Goal: Task Accomplishment & Management: Use online tool/utility

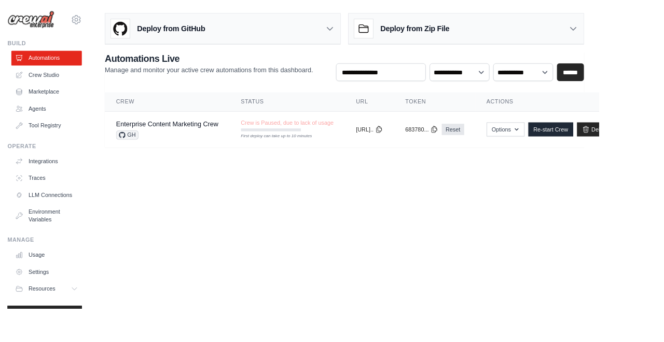
click at [54, 81] on link "Crew Studio" at bounding box center [51, 83] width 78 height 17
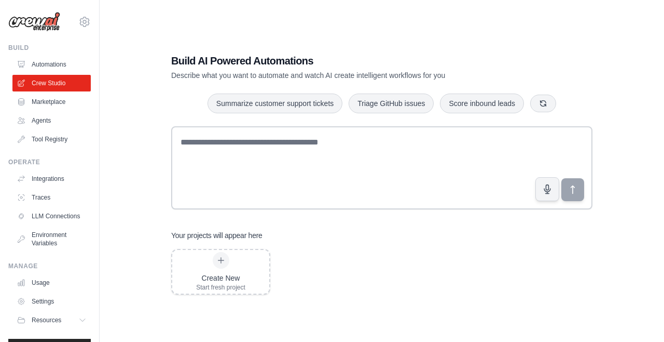
scroll to position [8, 0]
click at [543, 194] on icon "button" at bounding box center [547, 188] width 10 height 10
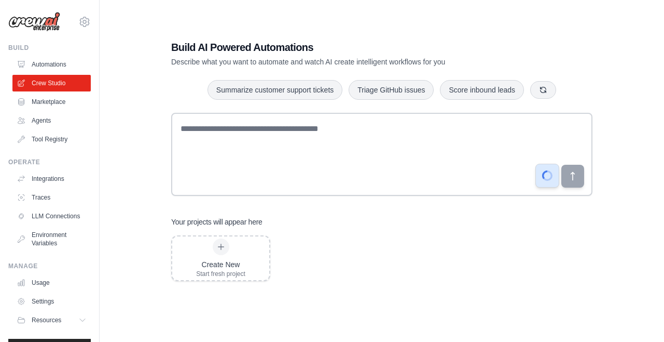
scroll to position [58, 0]
click at [541, 163] on button "button" at bounding box center [548, 175] width 24 height 24
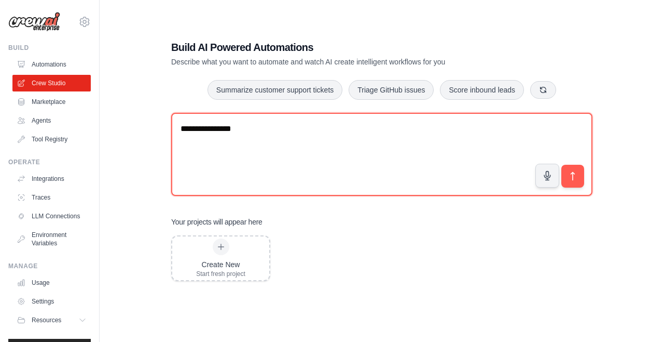
click at [252, 116] on textarea "**********" at bounding box center [381, 154] width 421 height 83
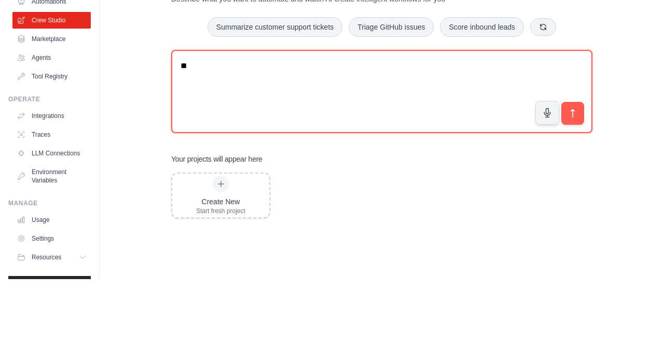
type textarea "*"
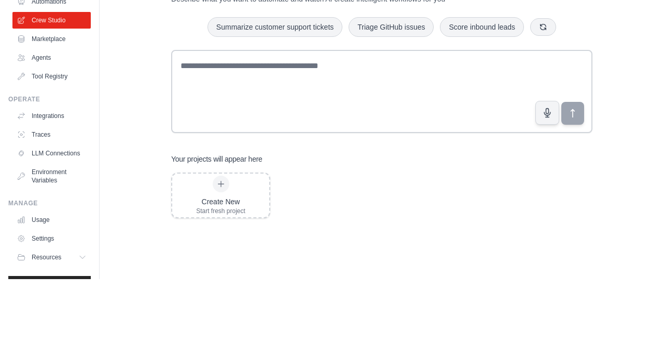
click at [547, 171] on icon "button" at bounding box center [547, 175] width 6 height 9
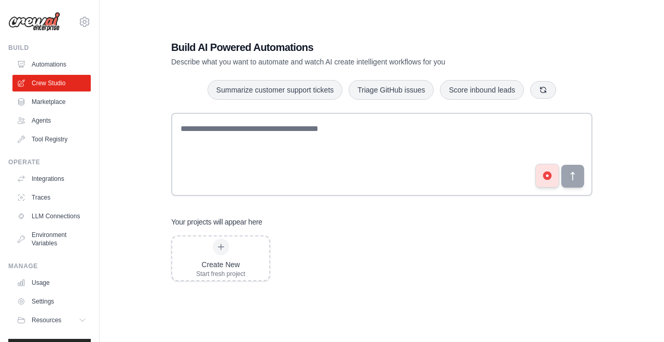
click at [538, 163] on button "button" at bounding box center [548, 175] width 24 height 24
click at [567, 165] on button "submit" at bounding box center [573, 176] width 23 height 23
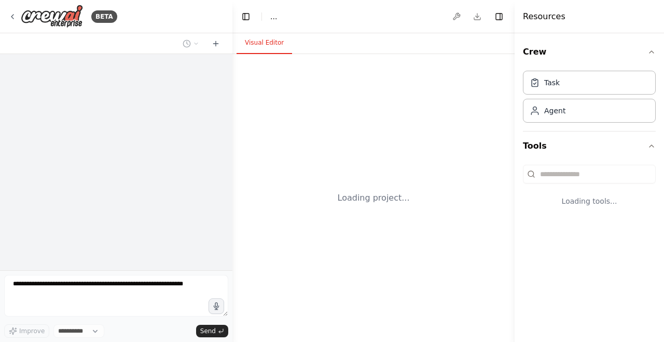
select select "****"
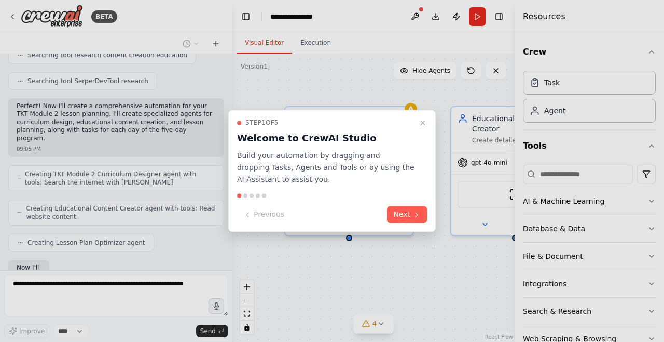
scroll to position [289, 0]
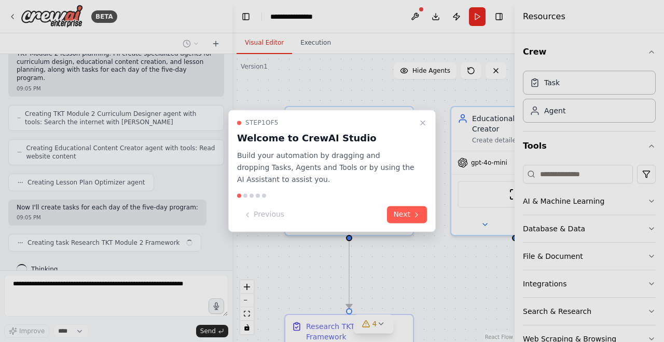
click at [408, 211] on button "Next" at bounding box center [407, 214] width 40 height 17
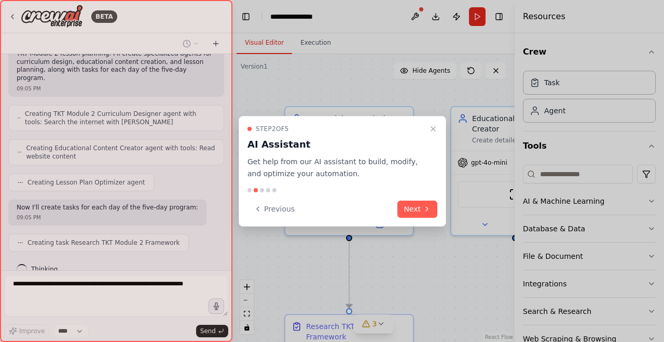
click at [416, 200] on button "Next" at bounding box center [418, 208] width 40 height 17
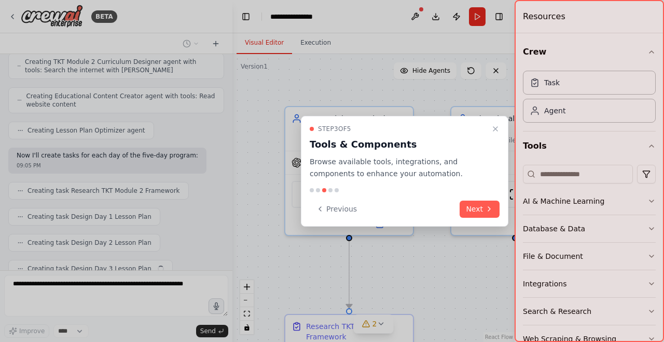
scroll to position [367, 0]
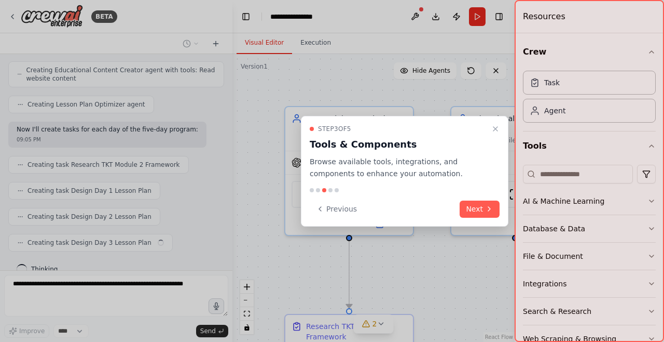
click at [480, 204] on button "Next" at bounding box center [480, 208] width 40 height 17
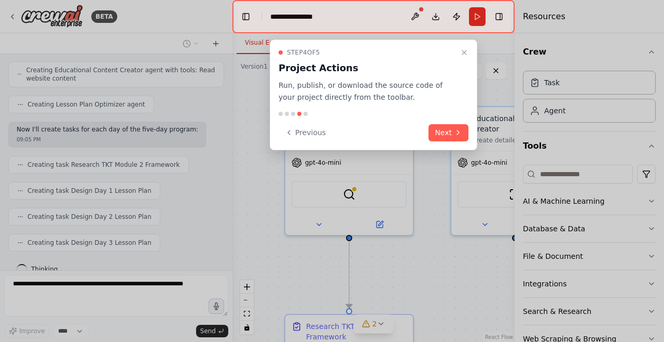
click at [447, 124] on button "Next" at bounding box center [449, 132] width 40 height 17
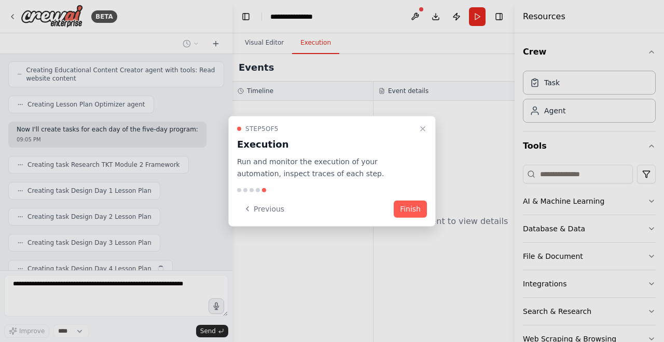
scroll to position [393, 0]
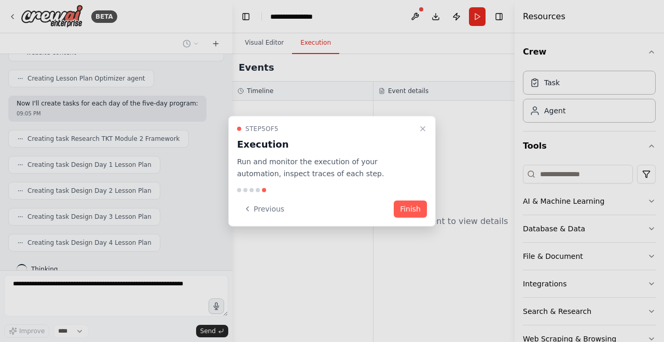
click at [410, 201] on button "Finish" at bounding box center [410, 208] width 33 height 17
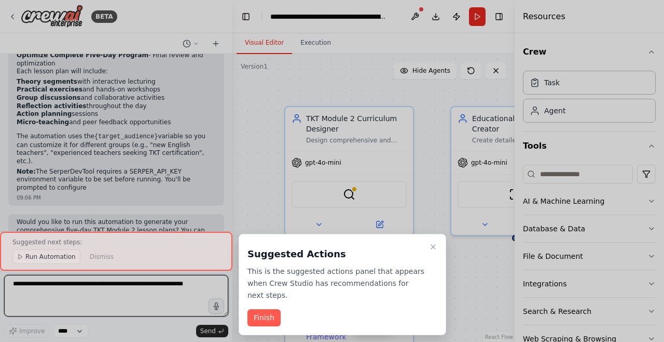
scroll to position [968, 0]
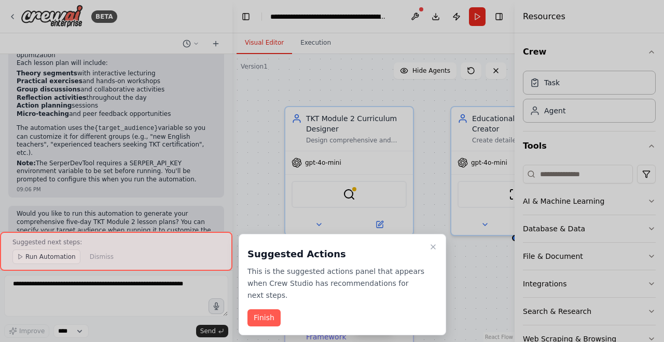
click at [262, 309] on button "Finish" at bounding box center [264, 317] width 33 height 17
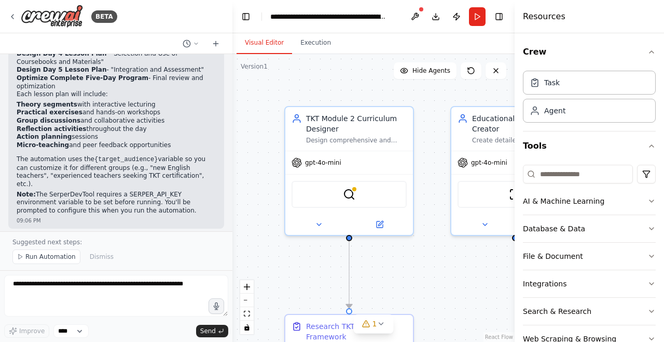
scroll to position [938, 0]
click at [19, 193] on div "Perfect! I've created a comprehensive automation to build your five-day TKT Mod…" at bounding box center [116, 48] width 216 height 359
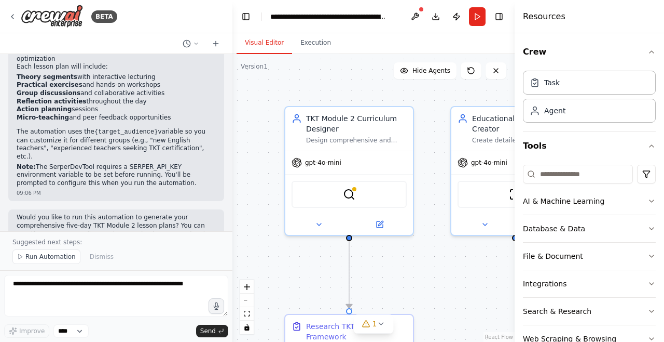
scroll to position [968, 0]
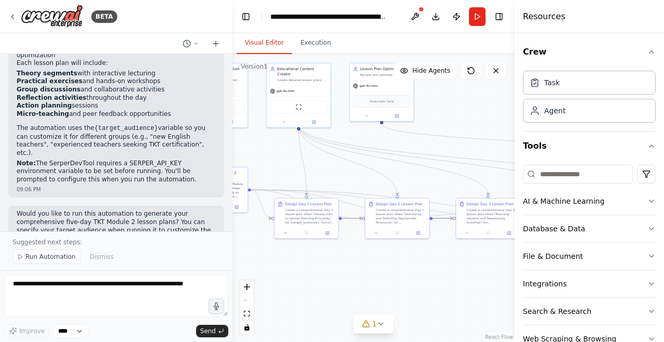
click at [566, 203] on button "AI & Machine Learning" at bounding box center [589, 200] width 133 height 27
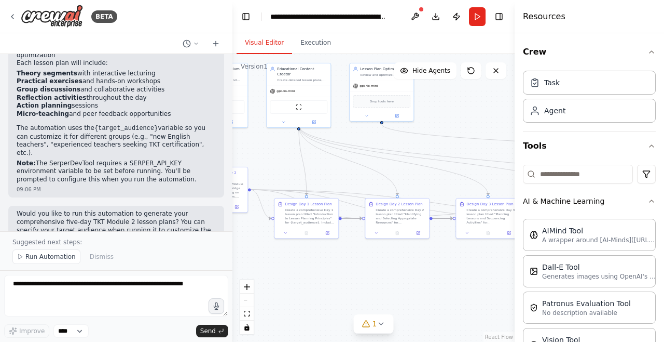
click at [642, 204] on button "AI & Machine Learning" at bounding box center [589, 200] width 133 height 27
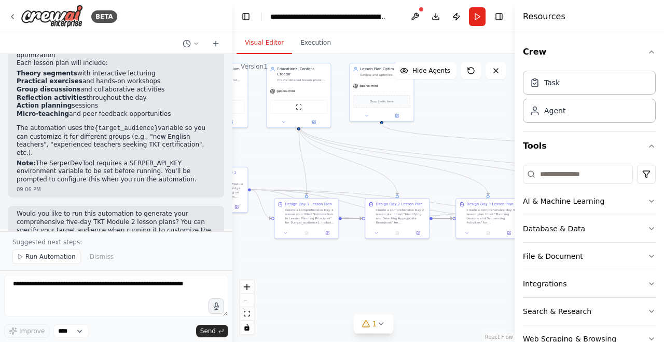
scroll to position [28, 0]
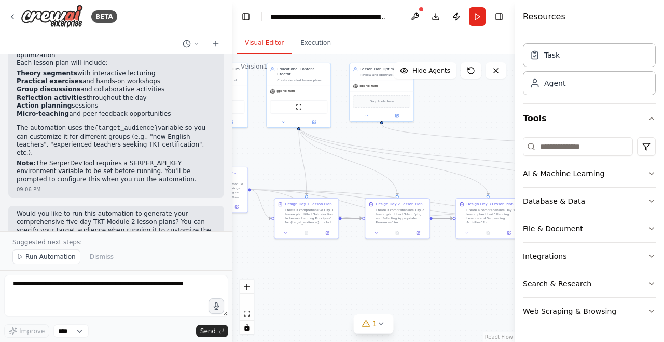
click at [559, 311] on button "Web Scraping & Browsing" at bounding box center [589, 310] width 133 height 27
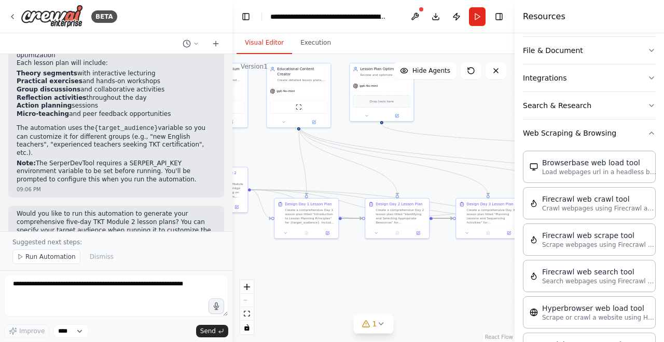
scroll to position [205, 0]
click at [646, 131] on button "Web Scraping & Browsing" at bounding box center [589, 133] width 133 height 27
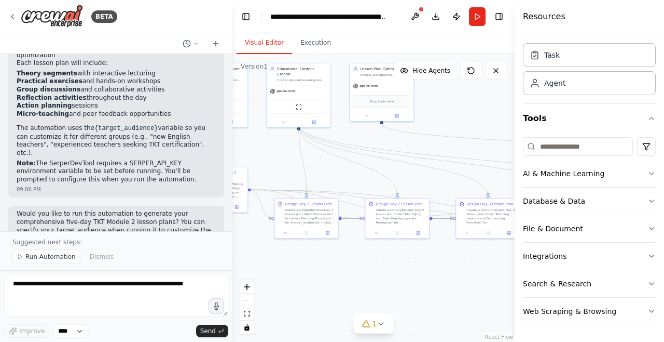
scroll to position [0, 0]
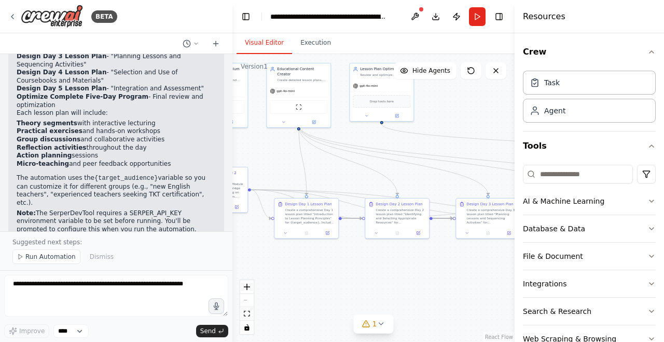
click at [375, 329] on span "1" at bounding box center [375, 323] width 5 height 10
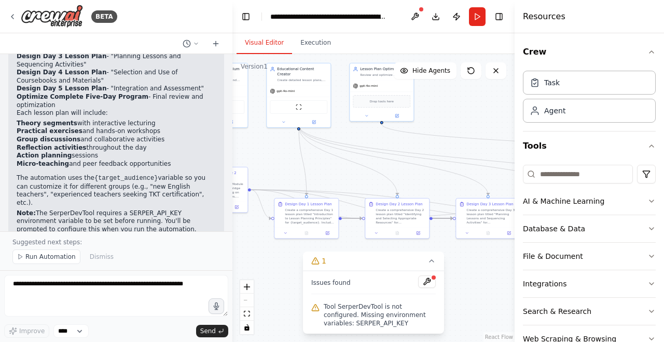
click at [428, 288] on button at bounding box center [427, 281] width 18 height 12
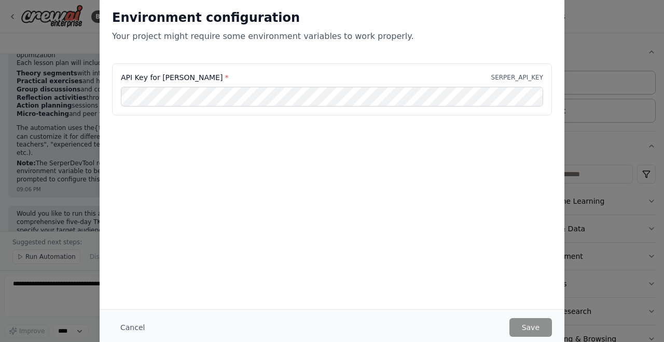
scroll to position [968, 0]
click at [529, 323] on button "Save" at bounding box center [531, 327] width 43 height 19
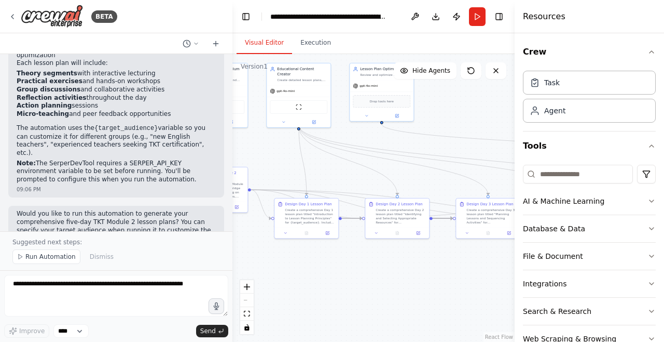
scroll to position [919, 0]
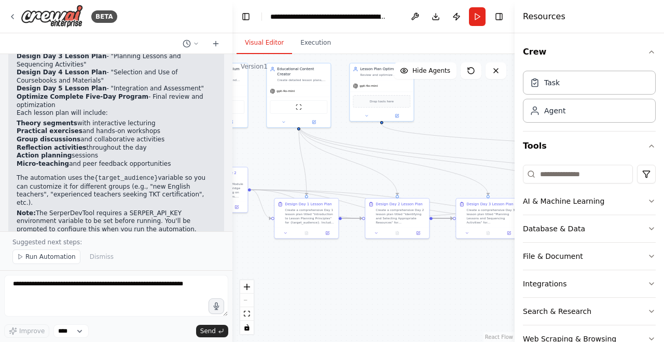
click at [48, 261] on span "Run Automation" at bounding box center [50, 256] width 50 height 8
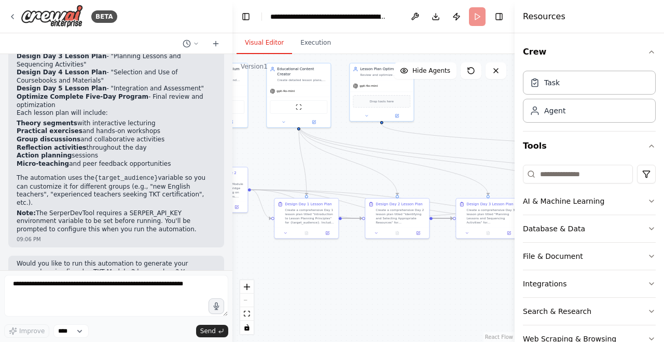
scroll to position [880, 0]
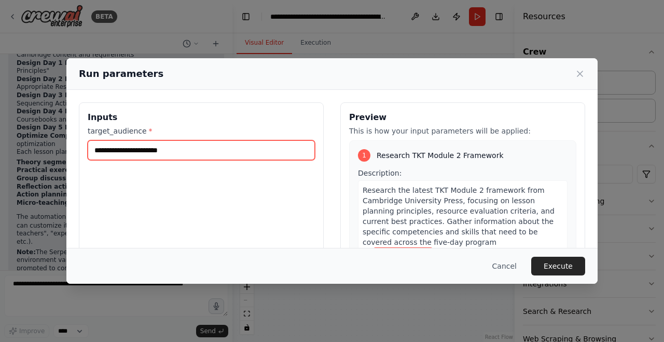
click at [129, 160] on input "target_audience *" at bounding box center [201, 150] width 227 height 20
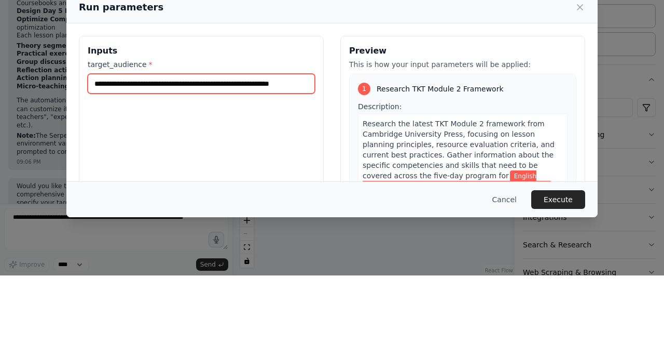
scroll to position [0, 11]
type input "**********"
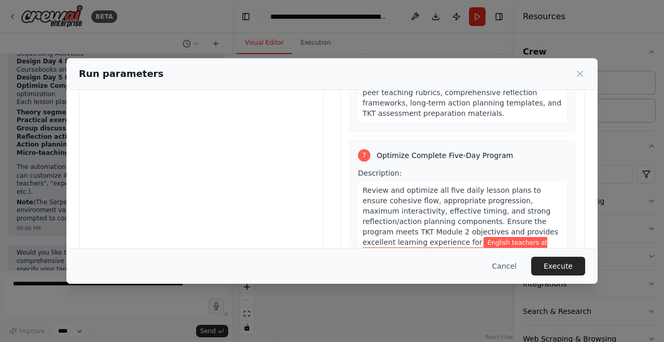
scroll to position [80, 0]
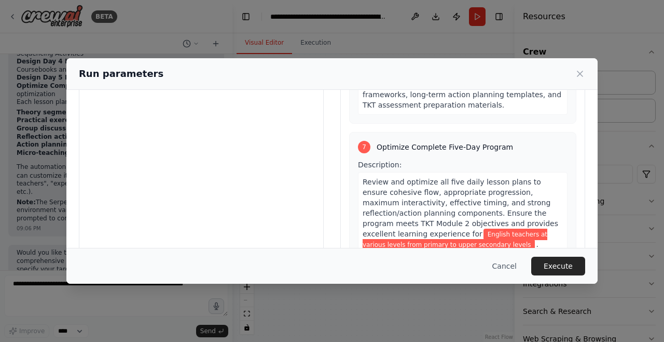
click at [561, 275] on button "Execute" at bounding box center [558, 265] width 54 height 19
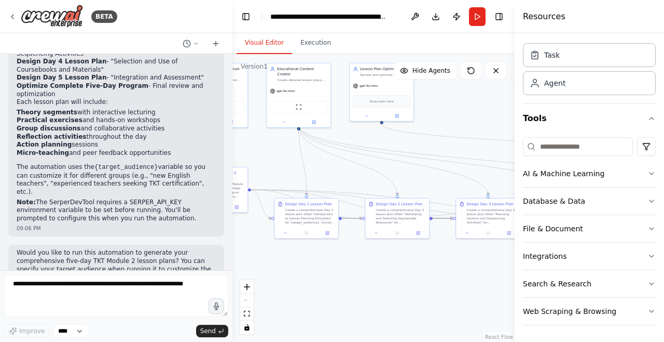
scroll to position [28, 0]
click at [313, 43] on button "Execution" at bounding box center [315, 43] width 47 height 22
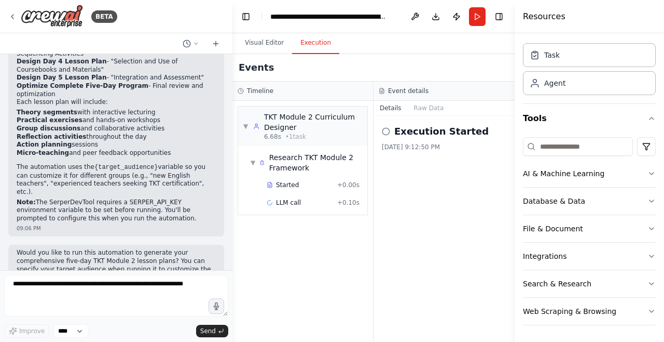
click at [290, 202] on span "LLM call" at bounding box center [288, 202] width 25 height 8
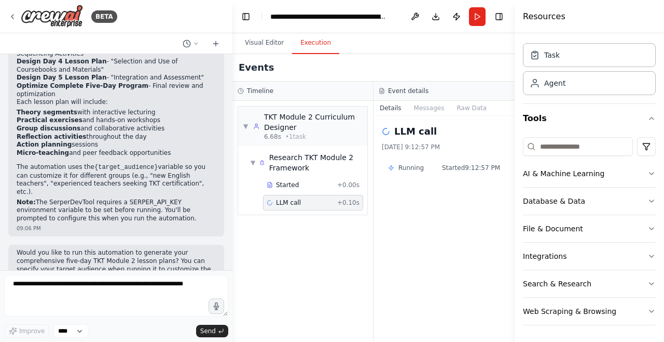
click at [434, 166] on div "Running Started 9:12:57 PM" at bounding box center [444, 167] width 112 height 8
click at [415, 106] on button "Messages" at bounding box center [429, 108] width 43 height 15
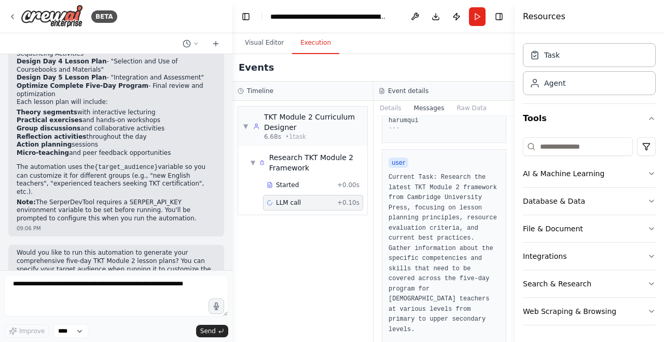
scroll to position [864, 0]
click at [414, 11] on button at bounding box center [415, 16] width 17 height 19
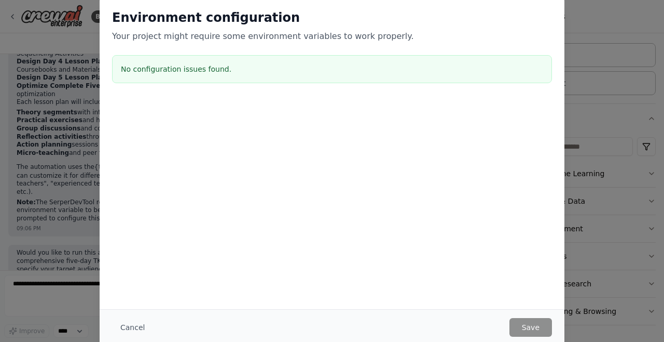
click at [133, 327] on button "Cancel" at bounding box center [132, 327] width 41 height 19
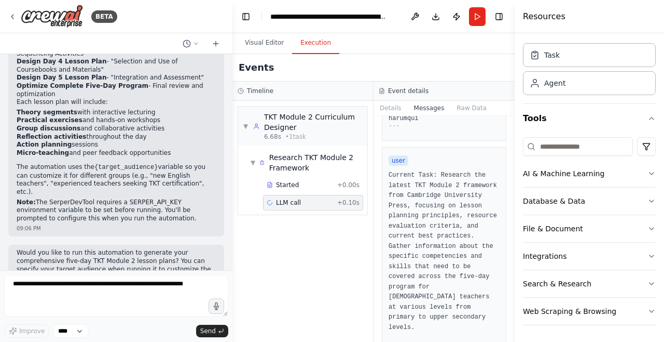
click at [559, 83] on div "Agent" at bounding box center [554, 83] width 21 height 10
click at [544, 228] on button "File & Document" at bounding box center [589, 228] width 133 height 27
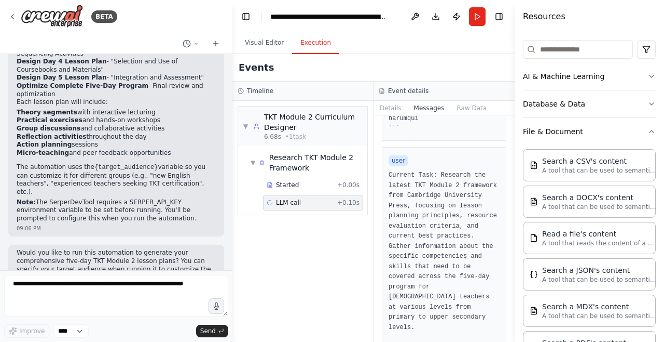
click at [559, 130] on button "File & Document" at bounding box center [589, 131] width 133 height 27
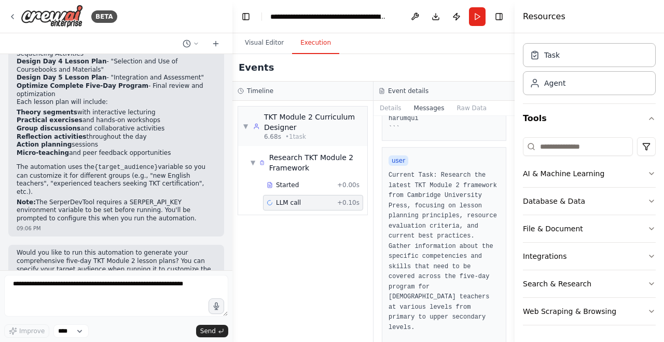
click at [0, 24] on button "Toggle Sidebar" at bounding box center [0, 171] width 8 height 342
click at [412, 19] on button at bounding box center [415, 16] width 17 height 19
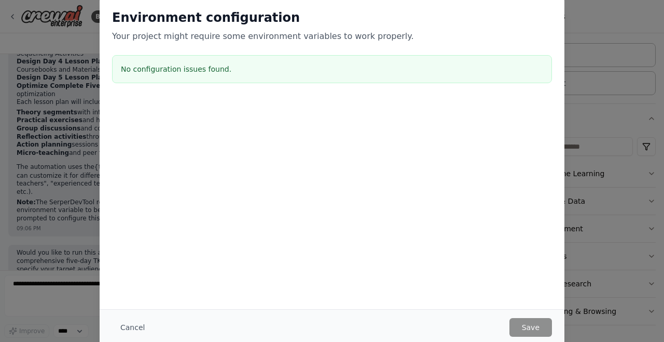
click at [135, 331] on button "Cancel" at bounding box center [132, 327] width 41 height 19
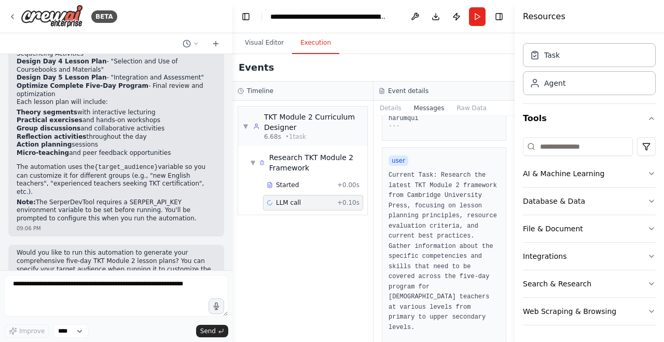
click at [389, 109] on button "Details" at bounding box center [391, 108] width 34 height 15
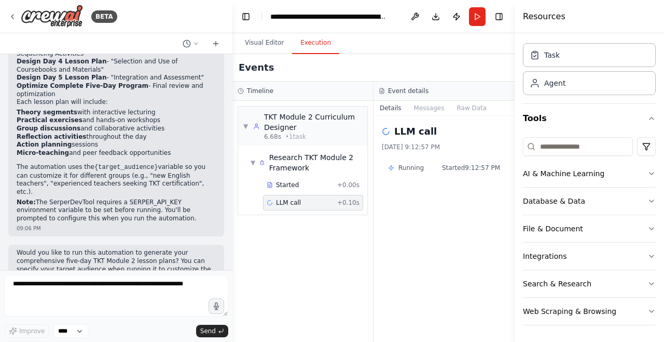
click at [465, 105] on button "Raw Data" at bounding box center [472, 108] width 43 height 15
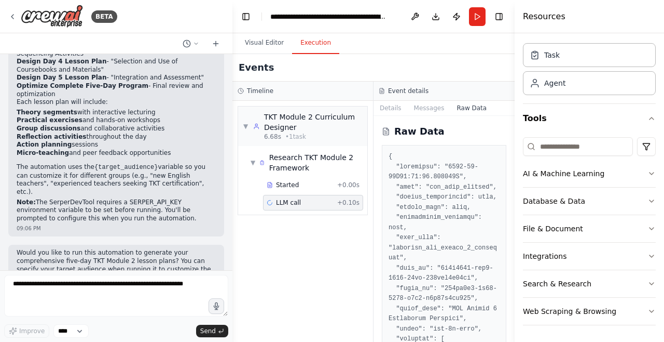
scroll to position [0, 0]
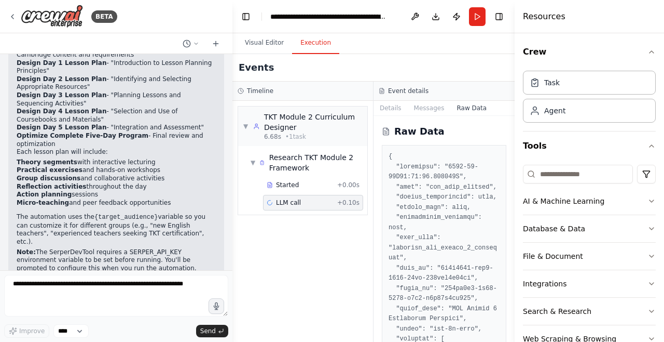
click at [386, 113] on button "Details" at bounding box center [391, 108] width 34 height 15
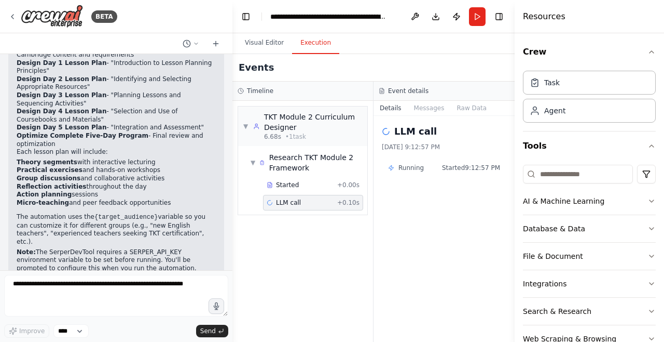
click at [261, 48] on button "Visual Editor" at bounding box center [265, 43] width 56 height 22
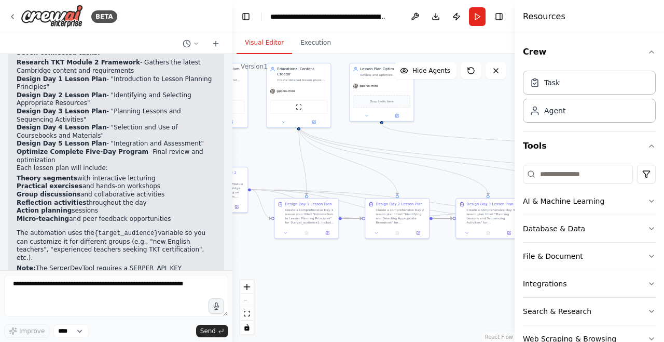
scroll to position [880, 0]
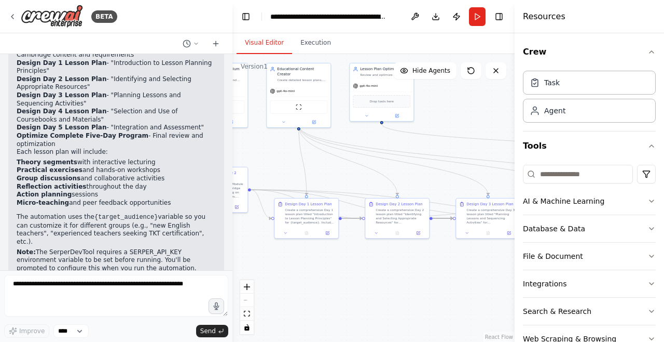
click at [244, 11] on button "Toggle Left Sidebar" at bounding box center [246, 16] width 15 height 15
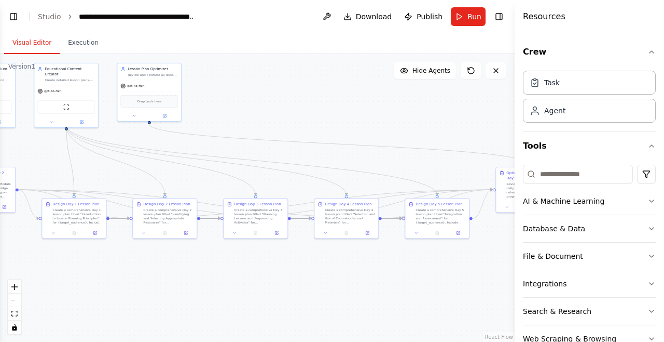
click at [18, 20] on button "Toggle Left Sidebar" at bounding box center [13, 16] width 15 height 15
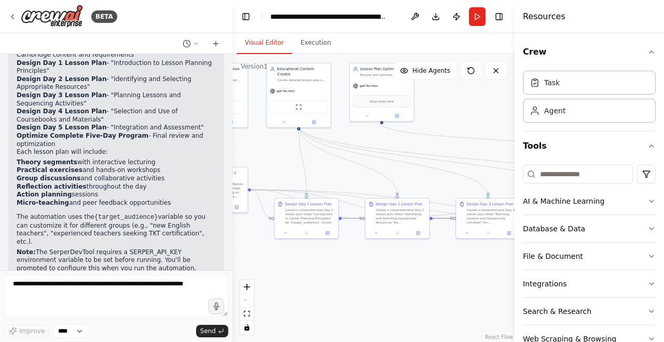
click at [452, 20] on button "Publish" at bounding box center [456, 16] width 17 height 19
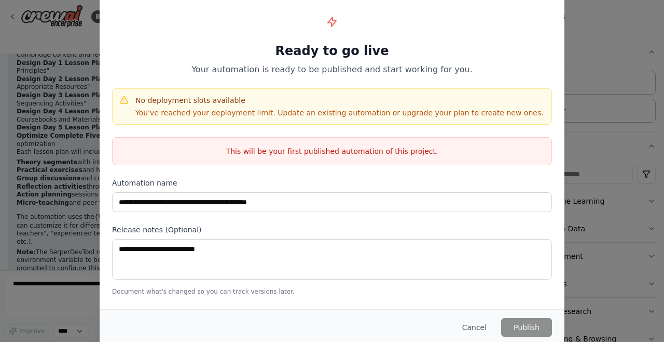
click at [473, 336] on button "Cancel" at bounding box center [474, 327] width 41 height 19
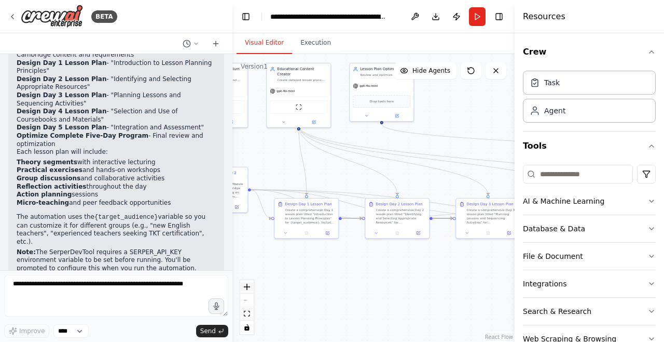
click at [412, 15] on button at bounding box center [415, 16] width 17 height 19
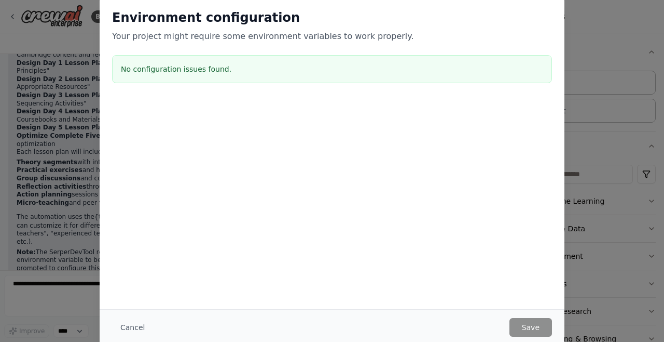
click at [129, 336] on button "Cancel" at bounding box center [132, 327] width 41 height 19
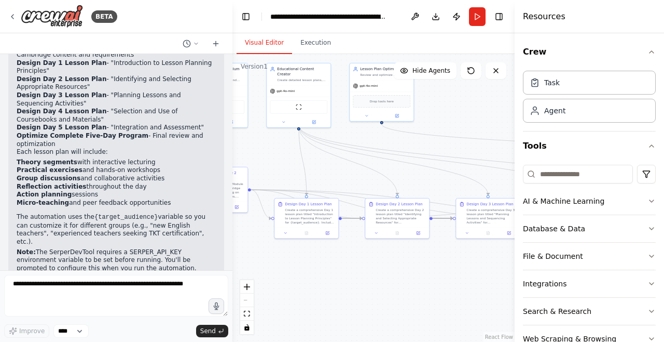
click at [553, 201] on button "AI & Machine Learning" at bounding box center [589, 200] width 133 height 27
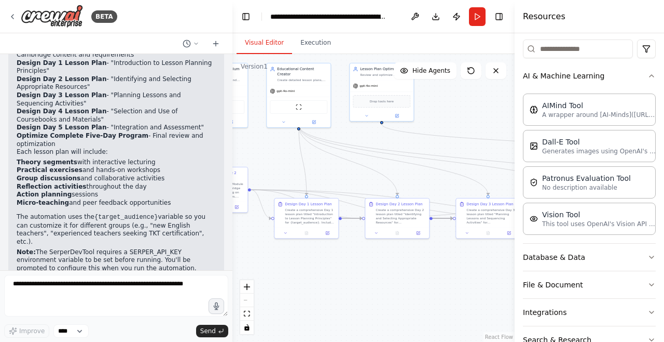
scroll to position [131, 0]
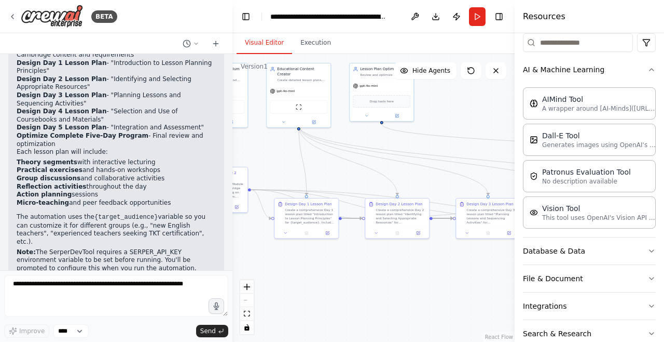
click at [546, 255] on button "Database & Data" at bounding box center [589, 250] width 133 height 27
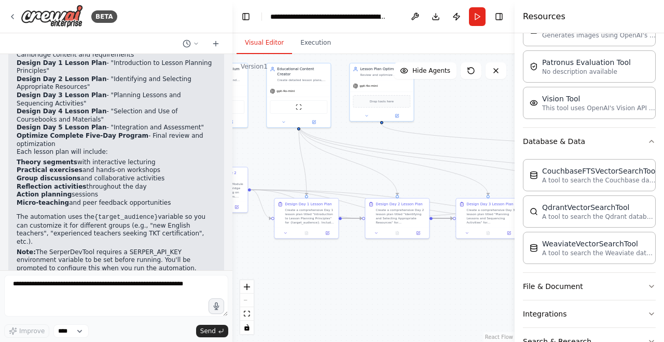
scroll to position [249, 0]
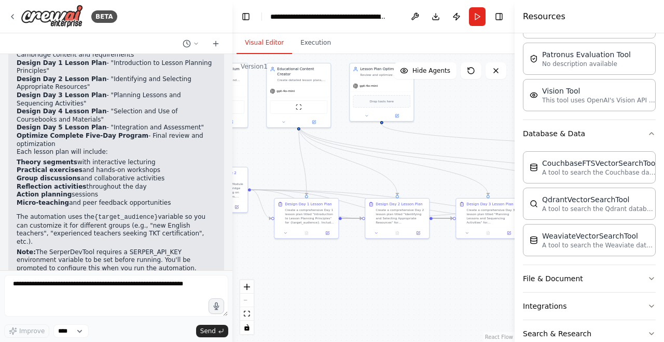
click at [544, 277] on button "File & Document" at bounding box center [589, 278] width 133 height 27
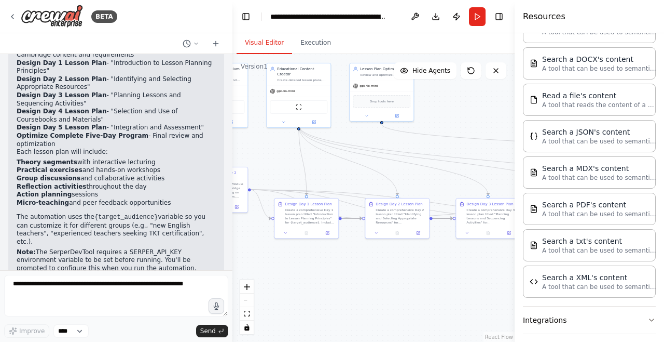
scroll to position [548, 0]
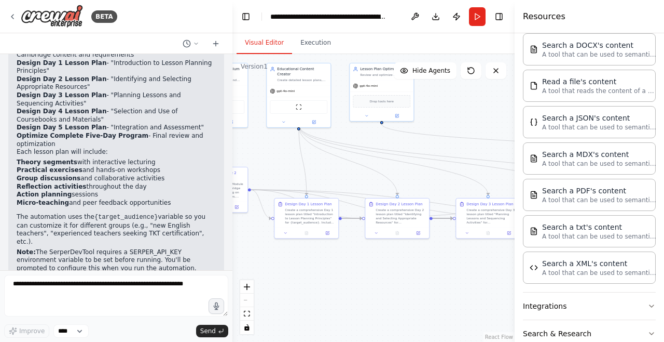
click at [543, 298] on button "Integrations" at bounding box center [589, 305] width 133 height 27
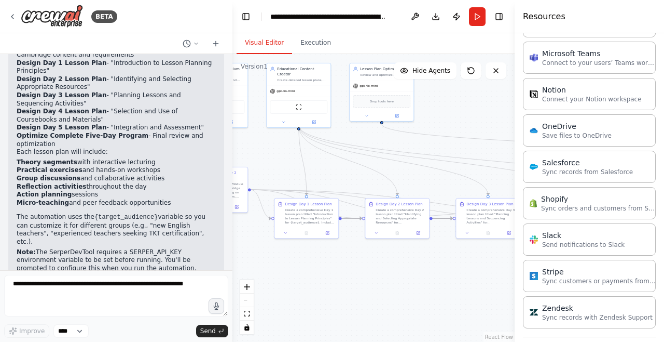
scroll to position [1319, 0]
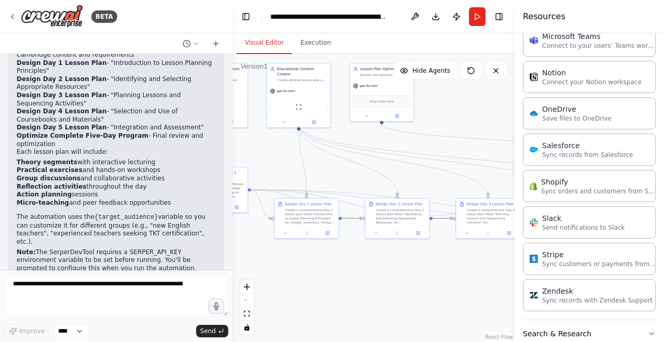
click at [545, 340] on button "Search & Research" at bounding box center [589, 333] width 133 height 27
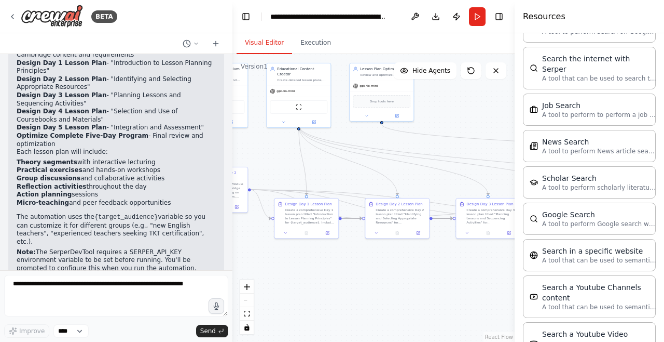
scroll to position [1846, 0]
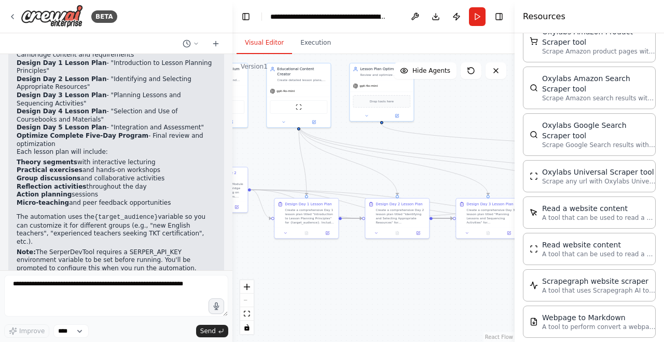
scroll to position [2431, 0]
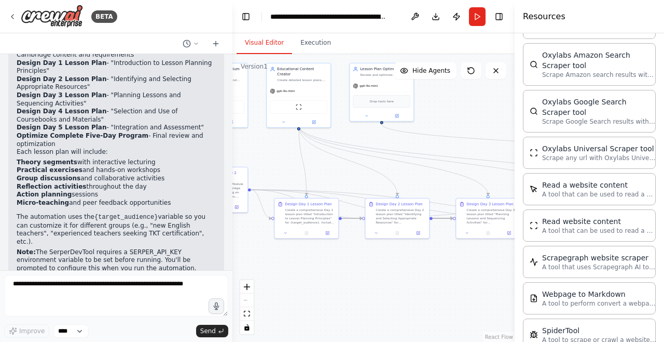
click at [551, 335] on p "A tool to scrape or crawl a website and return LLM-ready content." at bounding box center [599, 339] width 114 height 8
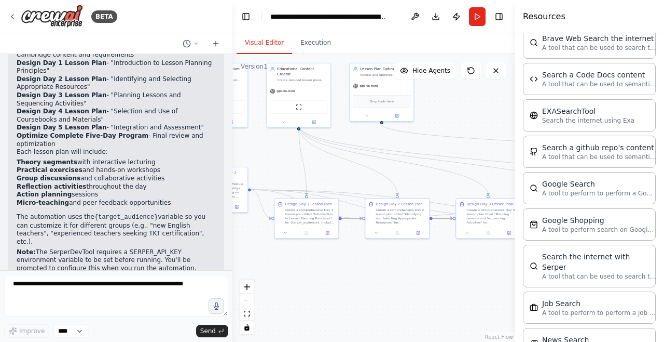
scroll to position [1643, 0]
click at [301, 329] on div ".deletable-edge-delete-btn { width: 20px; height: 20px; border: 0px solid #ffff…" at bounding box center [374, 198] width 282 height 288
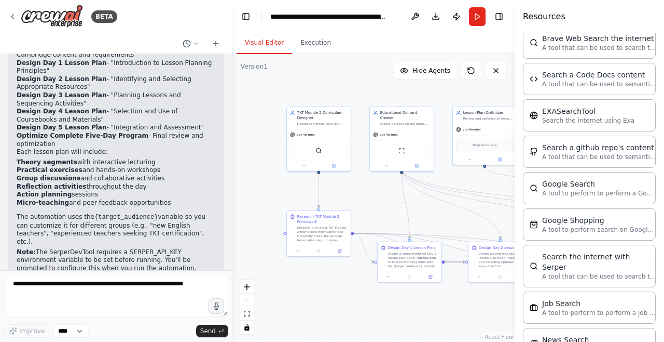
click at [311, 138] on div "gpt-4o-mini" at bounding box center [319, 134] width 64 height 11
click at [301, 132] on span "gpt-4o-mini" at bounding box center [306, 134] width 18 height 4
click at [329, 167] on button at bounding box center [334, 165] width 30 height 6
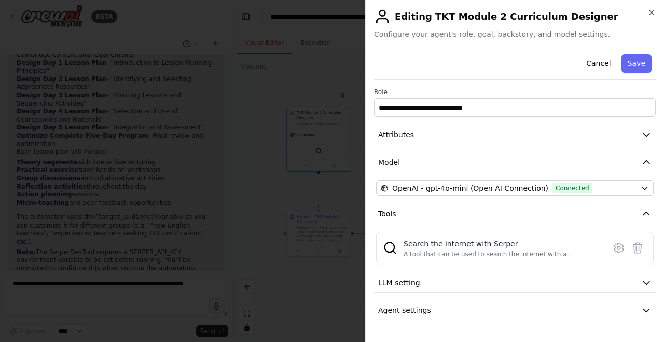
click at [460, 284] on button "LLM setting" at bounding box center [515, 282] width 282 height 19
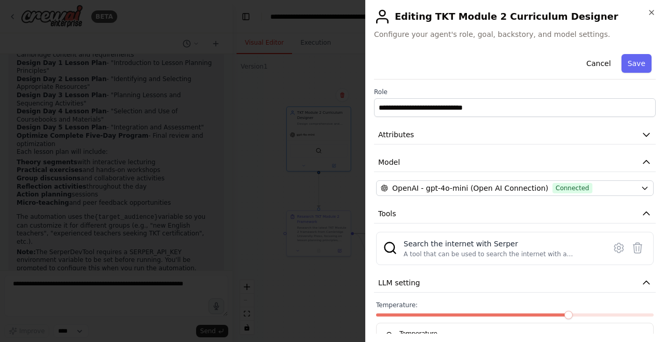
scroll to position [19, 0]
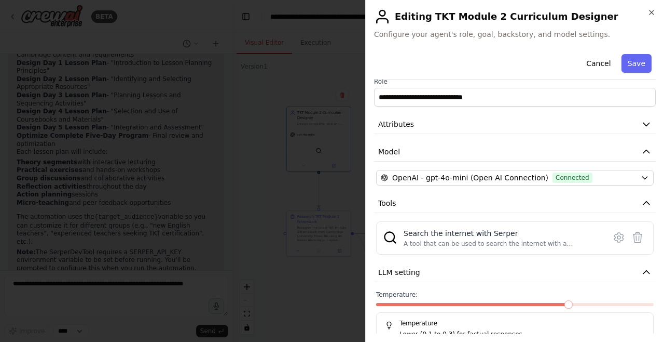
scroll to position [0, 0]
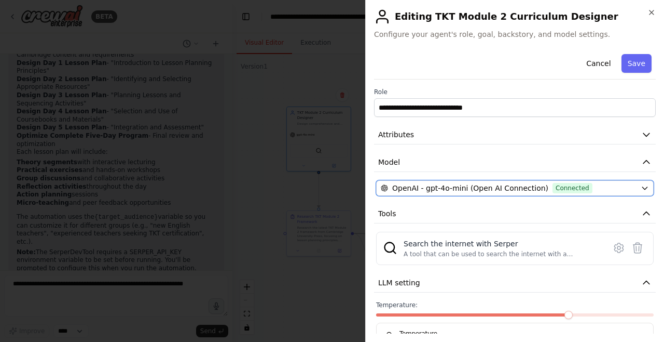
click at [605, 188] on div "OpenAI - gpt-4o-mini (Open AI Connection) Connected" at bounding box center [509, 188] width 256 height 10
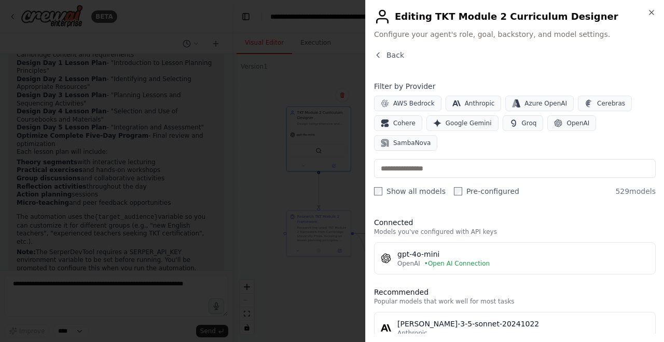
click at [454, 259] on span "• Open AI Connection" at bounding box center [457, 263] width 65 height 8
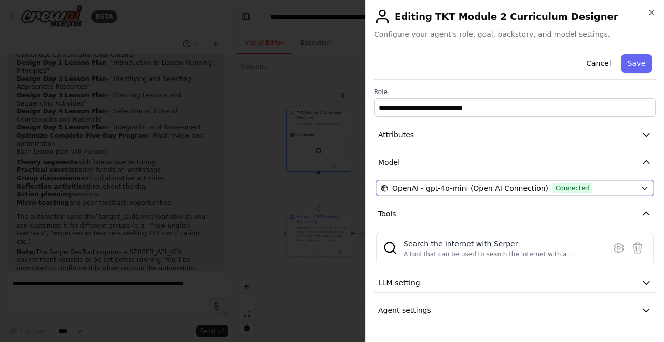
click at [427, 192] on span "OpenAI - gpt-4o-mini (Open AI Connection)" at bounding box center [470, 188] width 156 height 10
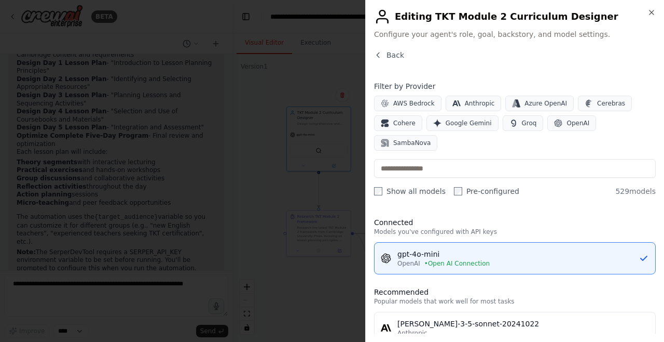
click at [566, 127] on button "OpenAI" at bounding box center [572, 123] width 49 height 16
click at [446, 183] on div "Back Filter by Provider AWS Bedrock Anthropic Azure OpenAI Cerebras Cohere Goog…" at bounding box center [515, 191] width 282 height 283
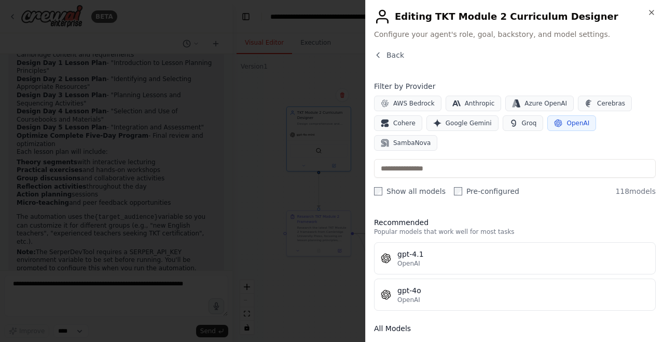
click at [412, 285] on div "gpt-4o" at bounding box center [524, 290] width 252 height 10
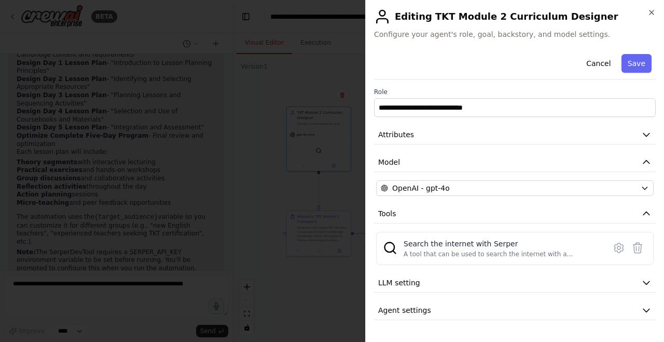
click at [400, 282] on span "LLM setting" at bounding box center [399, 282] width 42 height 10
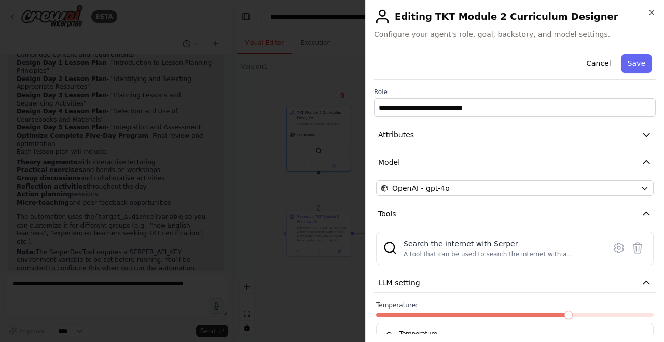
scroll to position [19, 0]
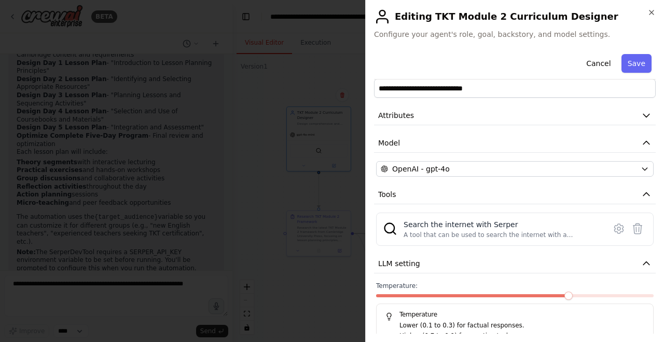
click at [617, 229] on icon at bounding box center [619, 228] width 12 height 12
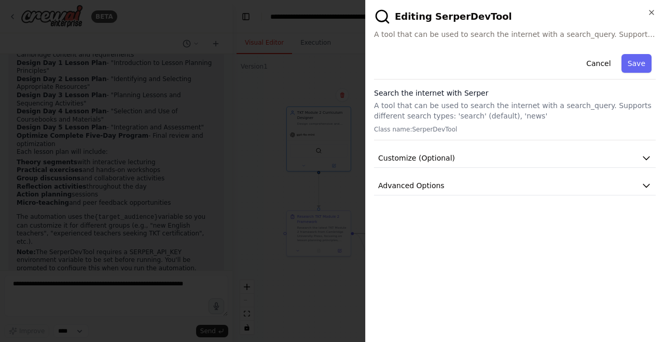
scroll to position [0, 0]
click at [405, 187] on span "Advanced Options" at bounding box center [411, 185] width 66 height 10
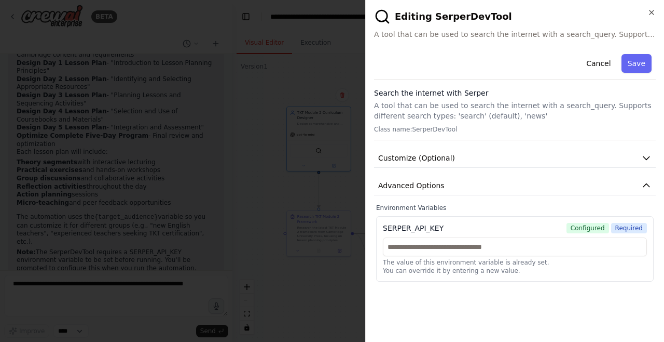
click at [608, 65] on button "Cancel" at bounding box center [598, 63] width 37 height 19
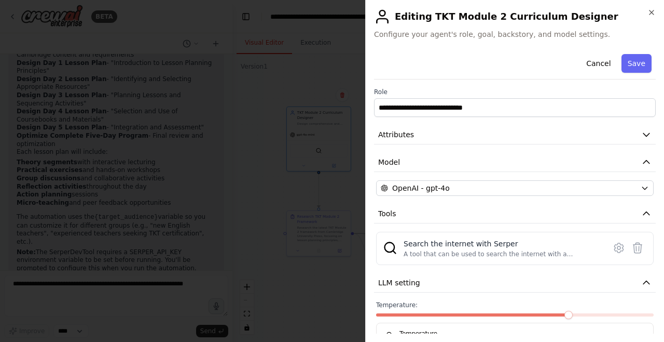
click at [416, 141] on button "Attributes" at bounding box center [515, 134] width 282 height 19
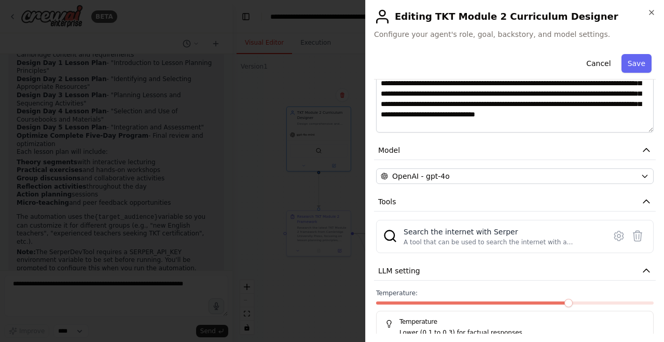
scroll to position [179, 0]
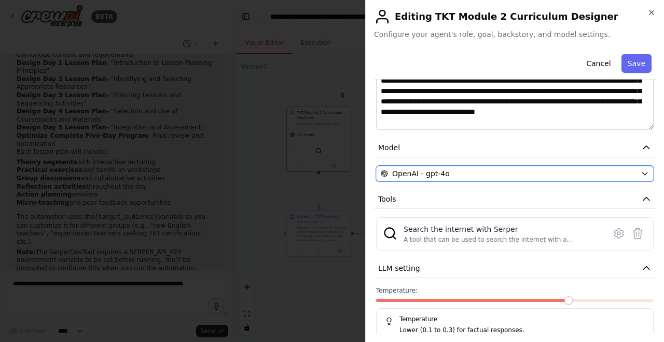
click at [417, 168] on span "OpenAI - gpt-4o" at bounding box center [421, 173] width 58 height 10
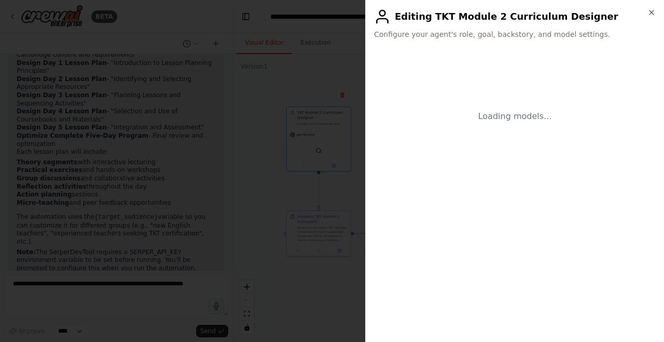
scroll to position [0, 0]
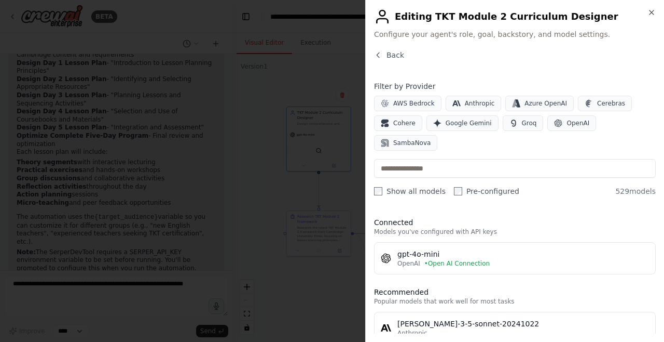
click at [456, 259] on span "• Open AI Connection" at bounding box center [457, 263] width 65 height 8
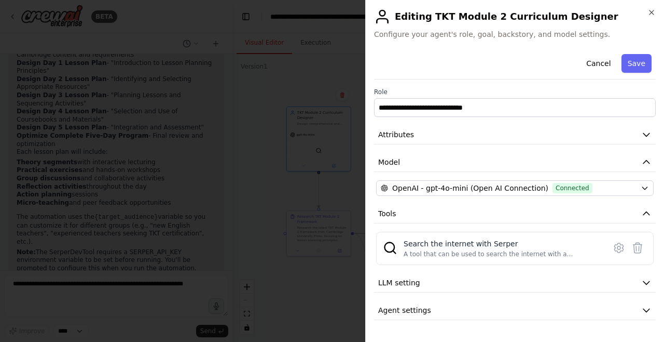
click at [635, 61] on button "Save" at bounding box center [637, 63] width 30 height 19
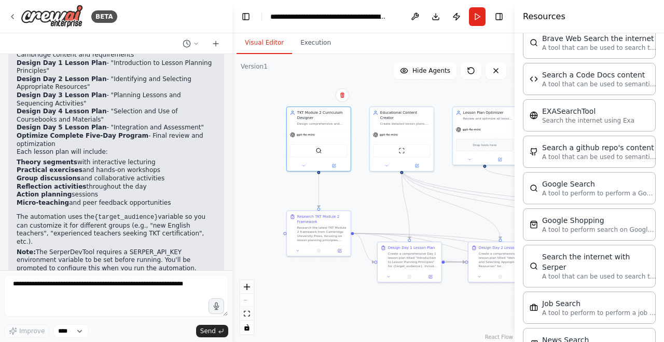
click at [315, 40] on button "Execution" at bounding box center [315, 43] width 47 height 22
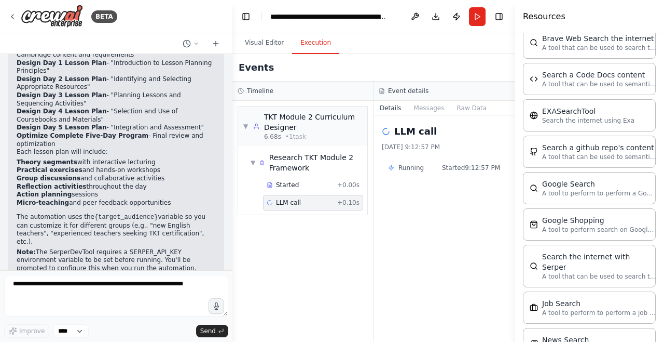
click at [392, 136] on div "LLM call" at bounding box center [444, 131] width 125 height 15
click at [285, 206] on span "LLM call" at bounding box center [288, 202] width 25 height 8
click at [478, 15] on button "Run" at bounding box center [477, 16] width 17 height 19
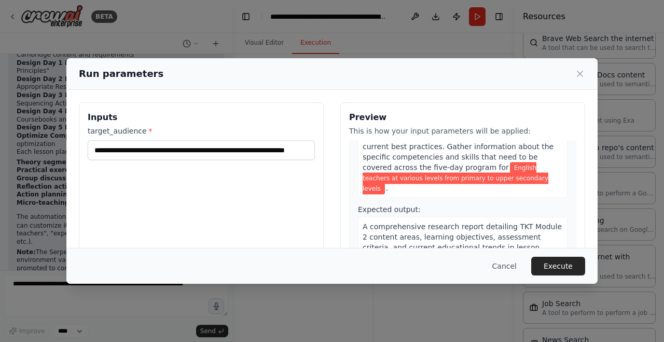
scroll to position [75, 0]
click at [555, 275] on button "Execute" at bounding box center [558, 265] width 54 height 19
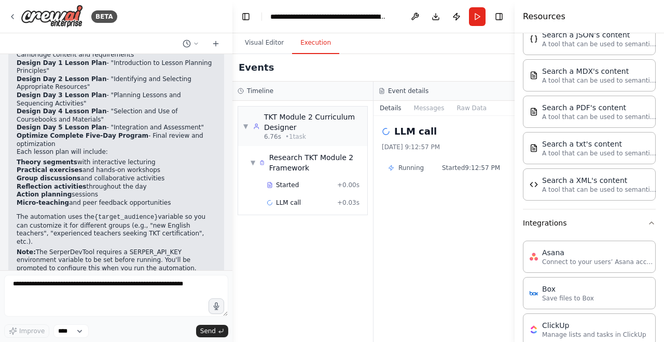
scroll to position [628, 0]
